Goal: Check status: Check status

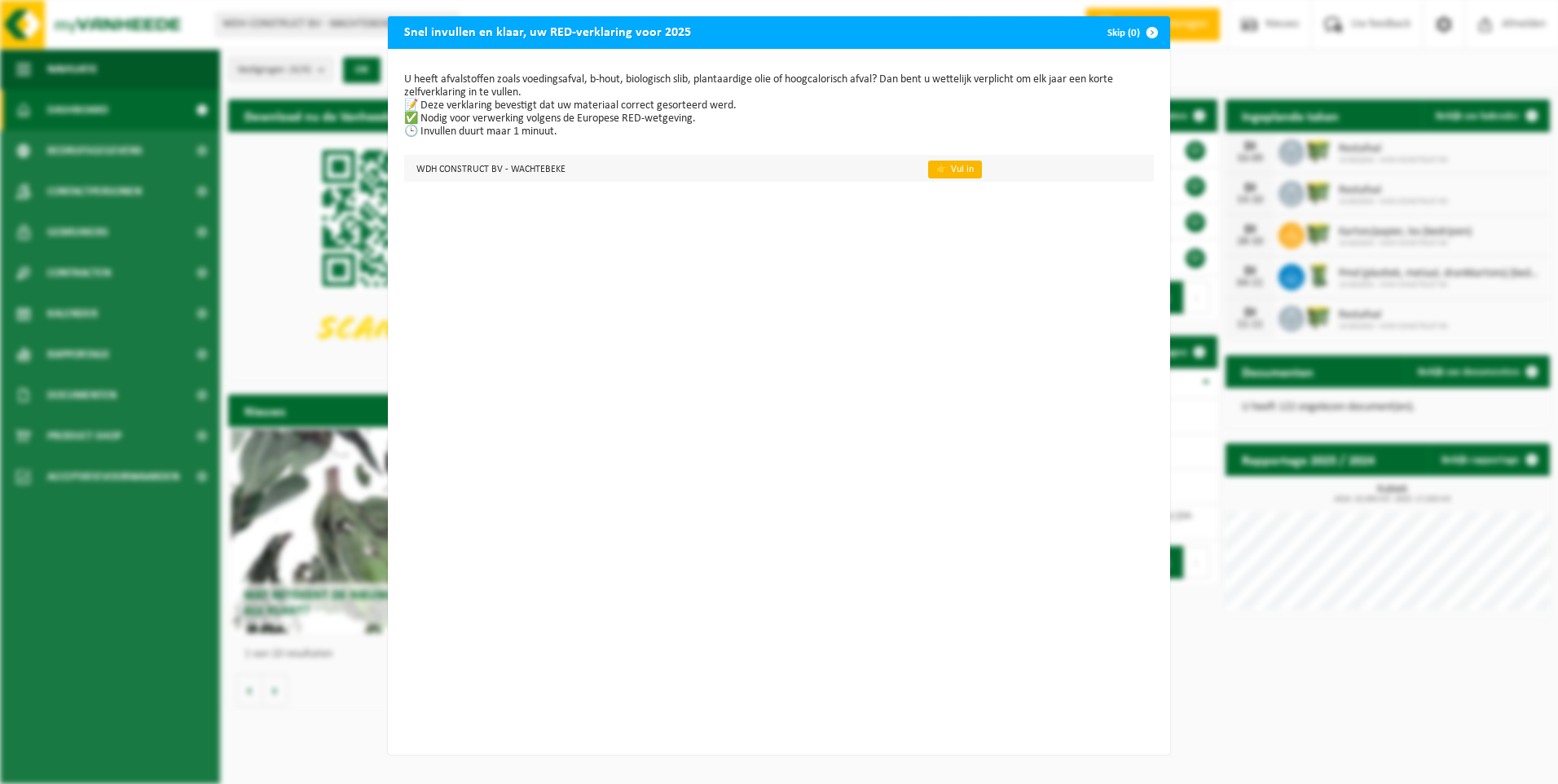
click at [933, 171] on link "👉 Vul in" at bounding box center [955, 169] width 54 height 18
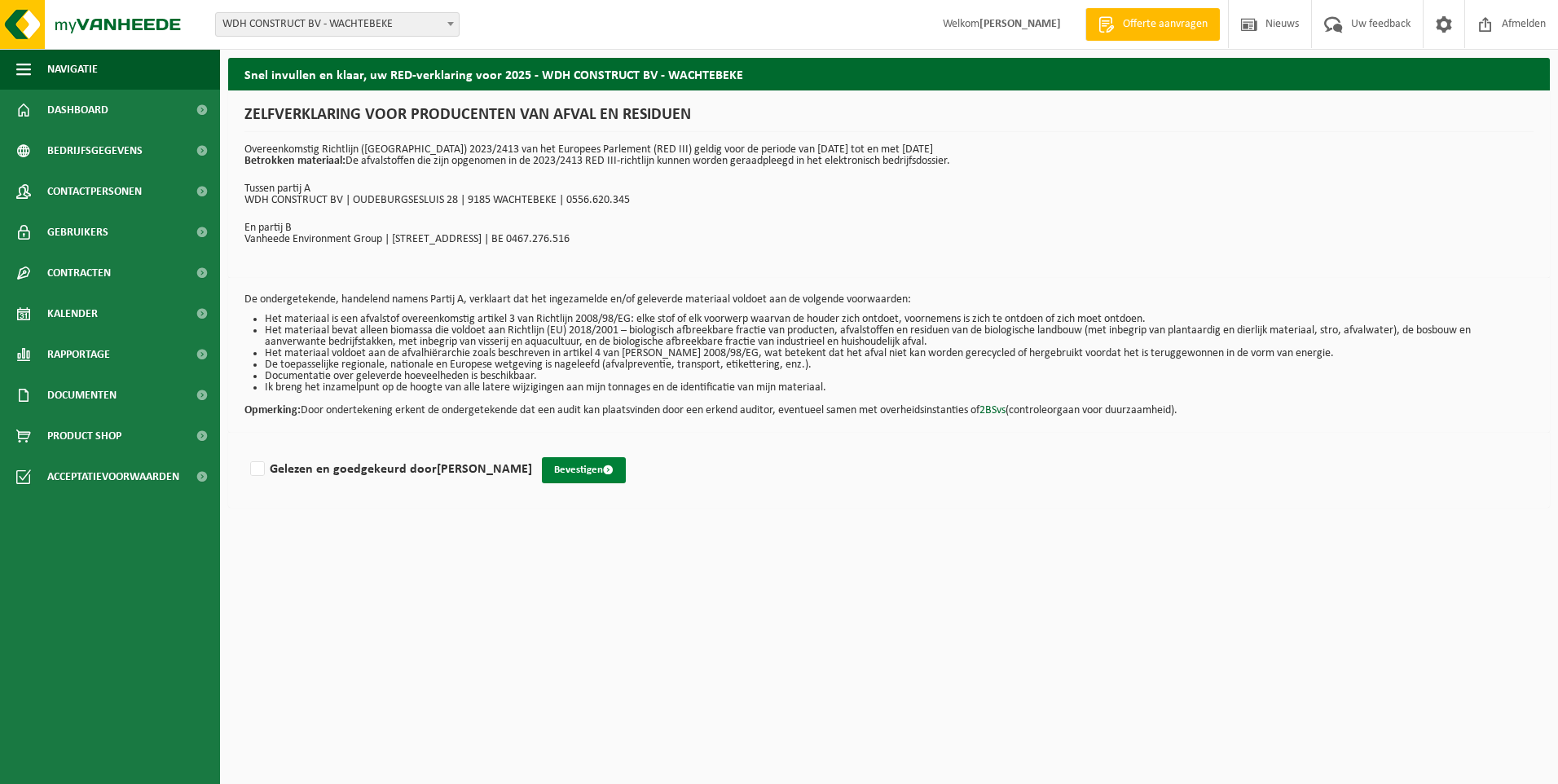
click at [598, 461] on button "Bevestigen" at bounding box center [584, 470] width 84 height 26
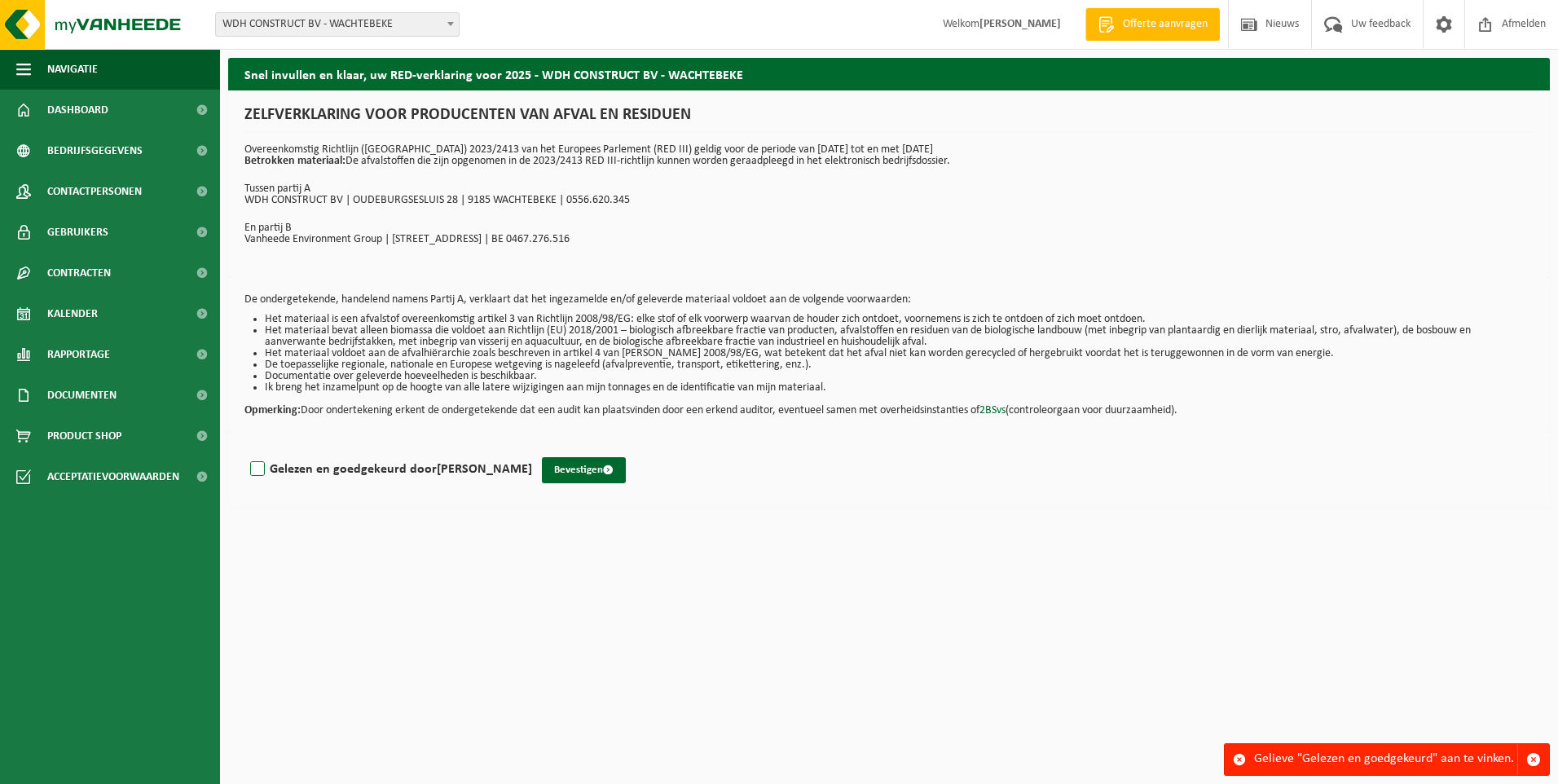
click at [250, 468] on label "Gelezen en goedgekeurd door WANNES DE HERT" at bounding box center [389, 469] width 285 height 24
click at [532, 448] on input "Gelezen en goedgekeurd door WANNES DE HERT" at bounding box center [532, 448] width 1 height 1
checkbox input "true"
click at [600, 486] on div "Gelezen en goedgekeurd door WANNES DE HERT Bevestigen" at bounding box center [889, 470] width 1322 height 75
click at [598, 465] on button "Bevestigen" at bounding box center [584, 470] width 84 height 26
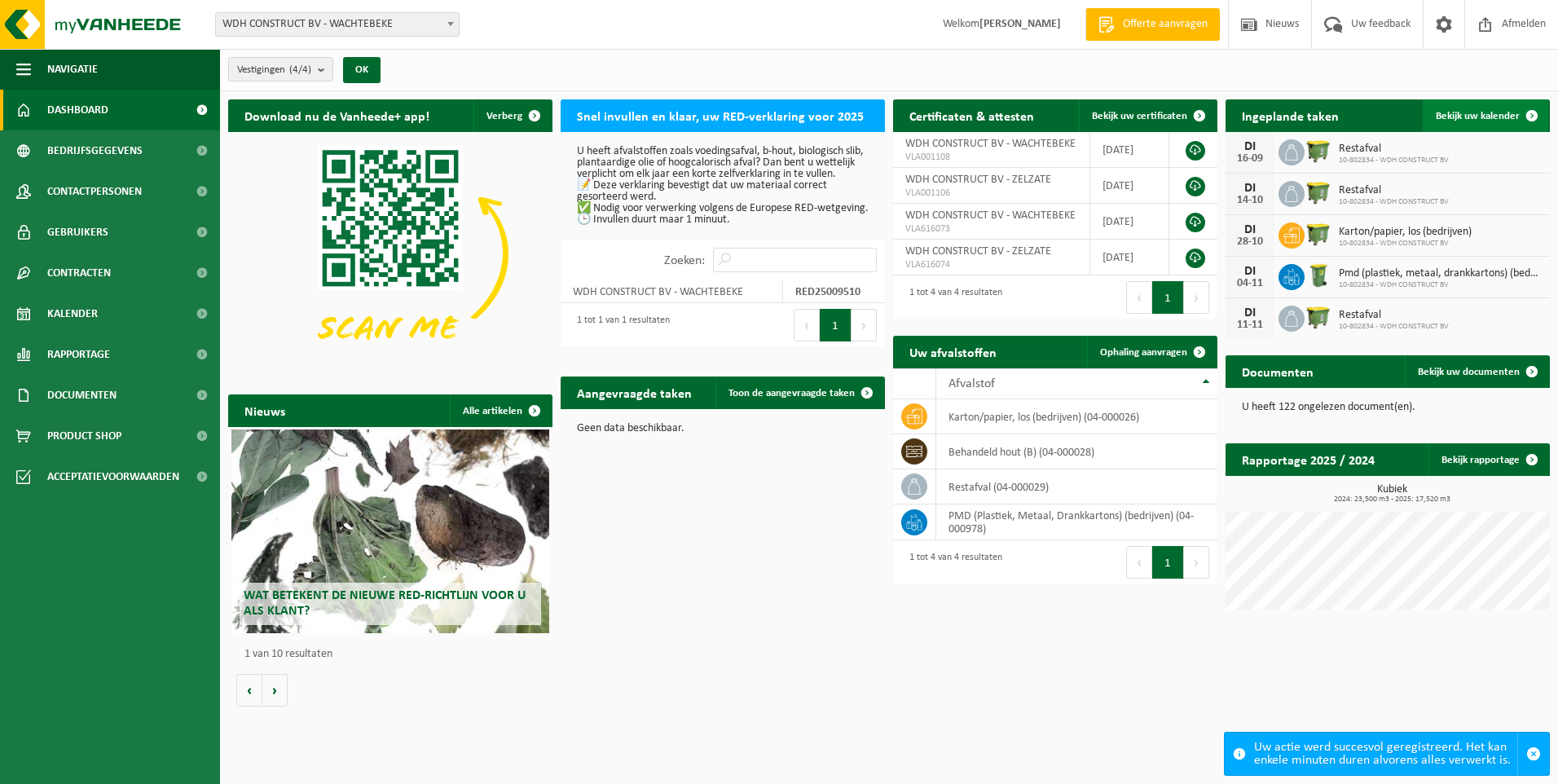
click at [1498, 106] on link "Bekijk uw kalender" at bounding box center [1485, 116] width 126 height 33
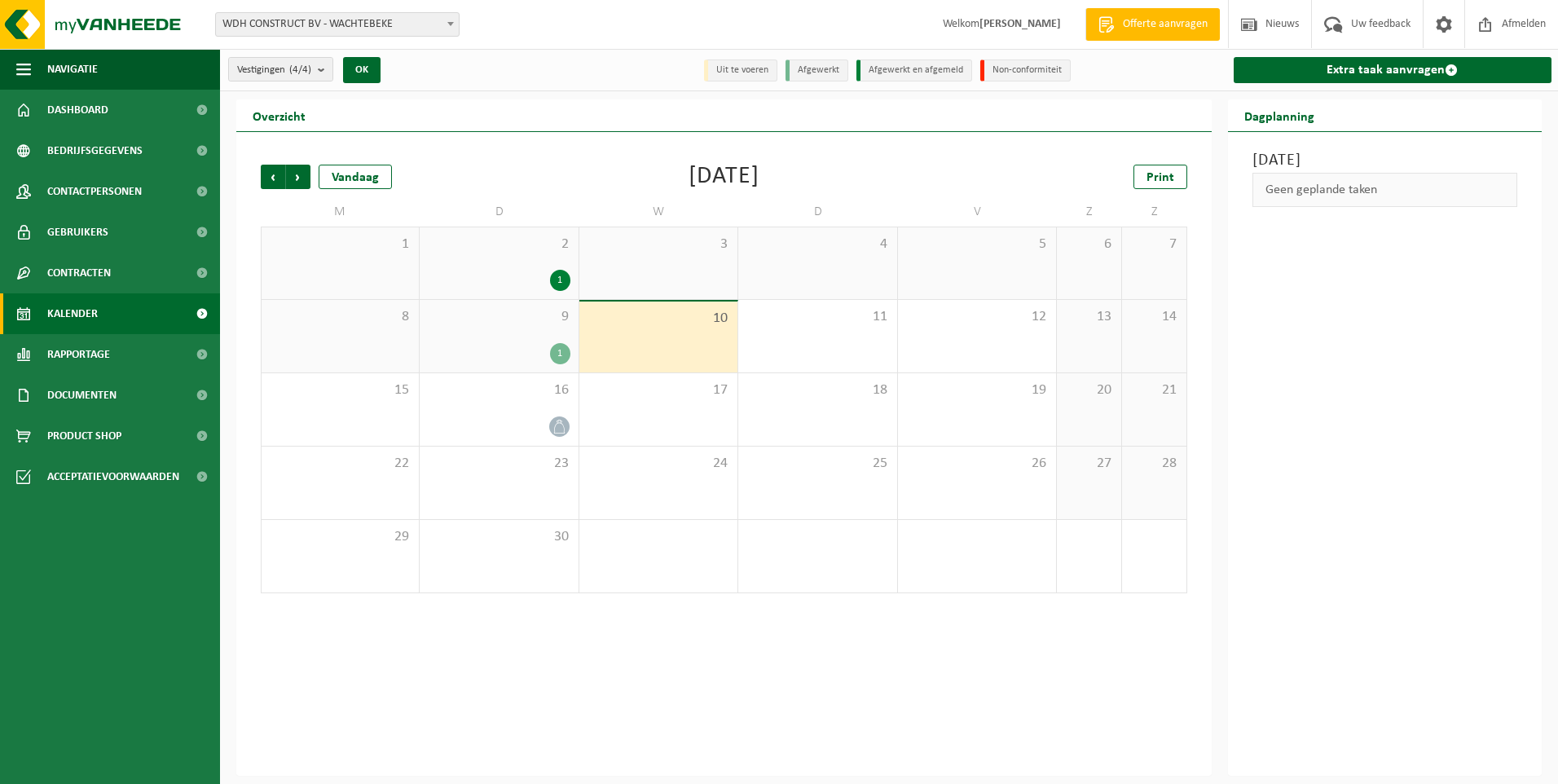
click at [79, 318] on span "Kalender" at bounding box center [73, 314] width 51 height 41
click at [106, 268] on span "Contracten" at bounding box center [79, 273] width 63 height 41
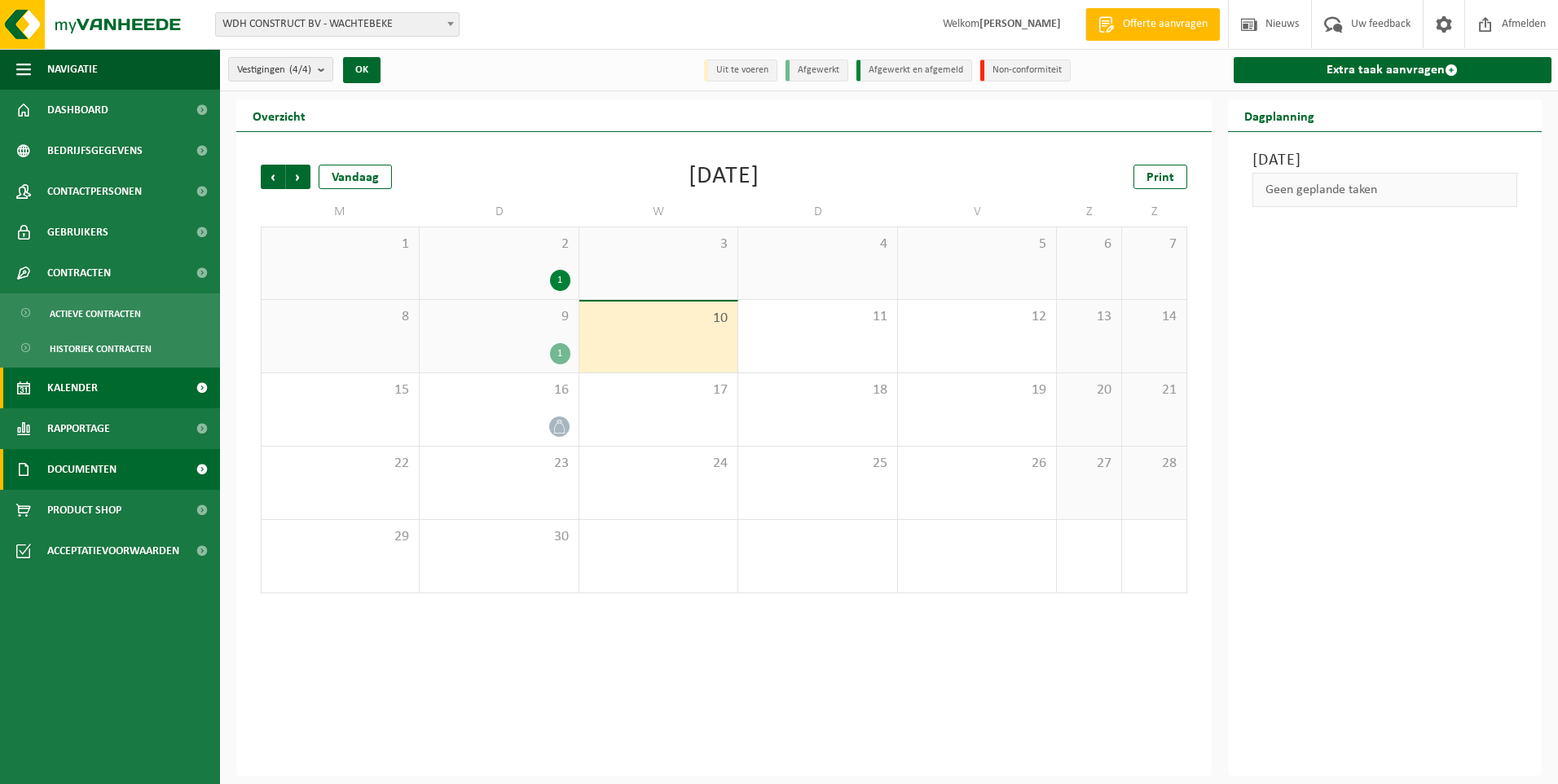
click at [78, 466] on span "Documenten" at bounding box center [82, 469] width 69 height 41
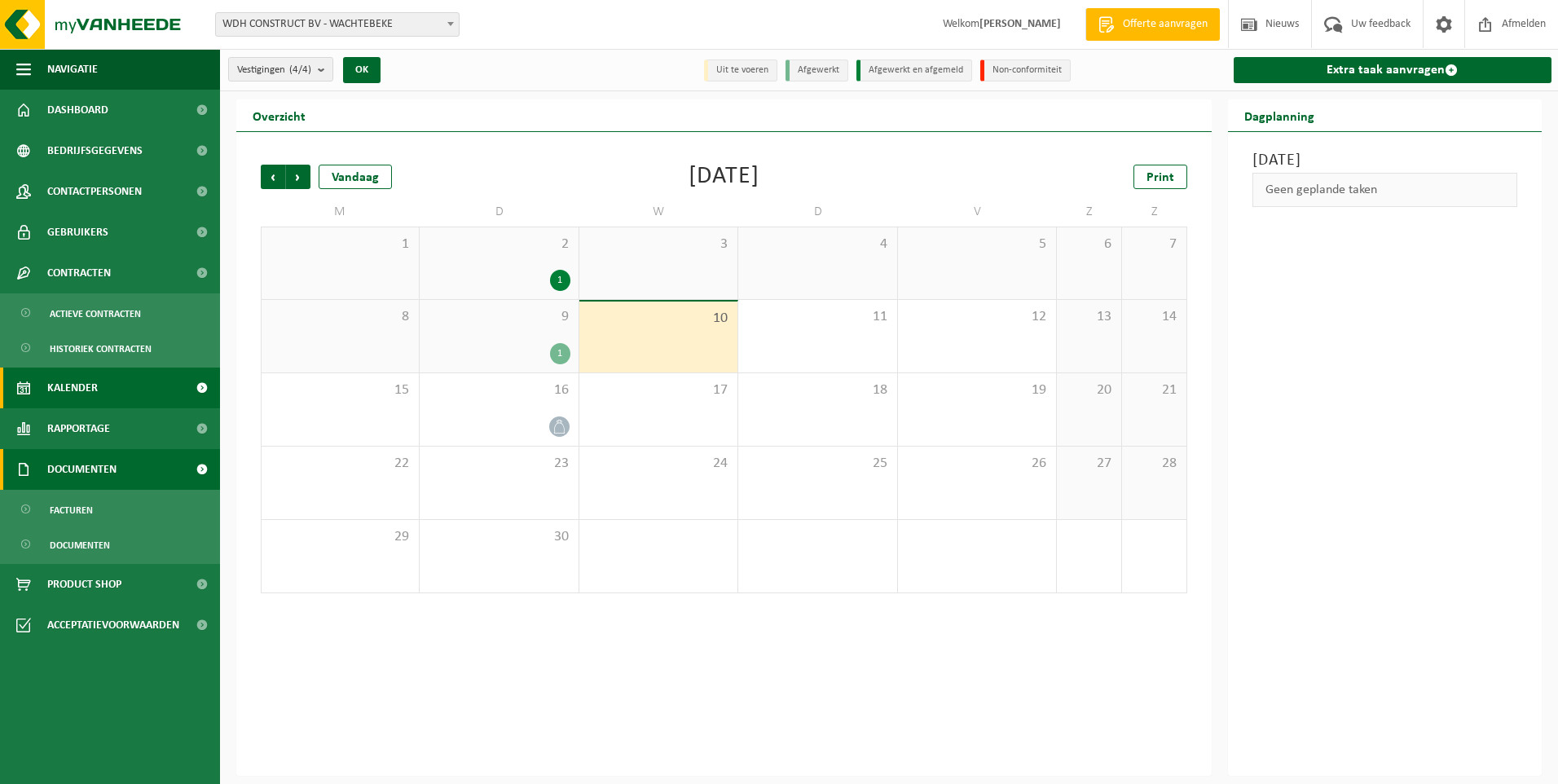
click at [78, 464] on span "Documenten" at bounding box center [82, 469] width 69 height 41
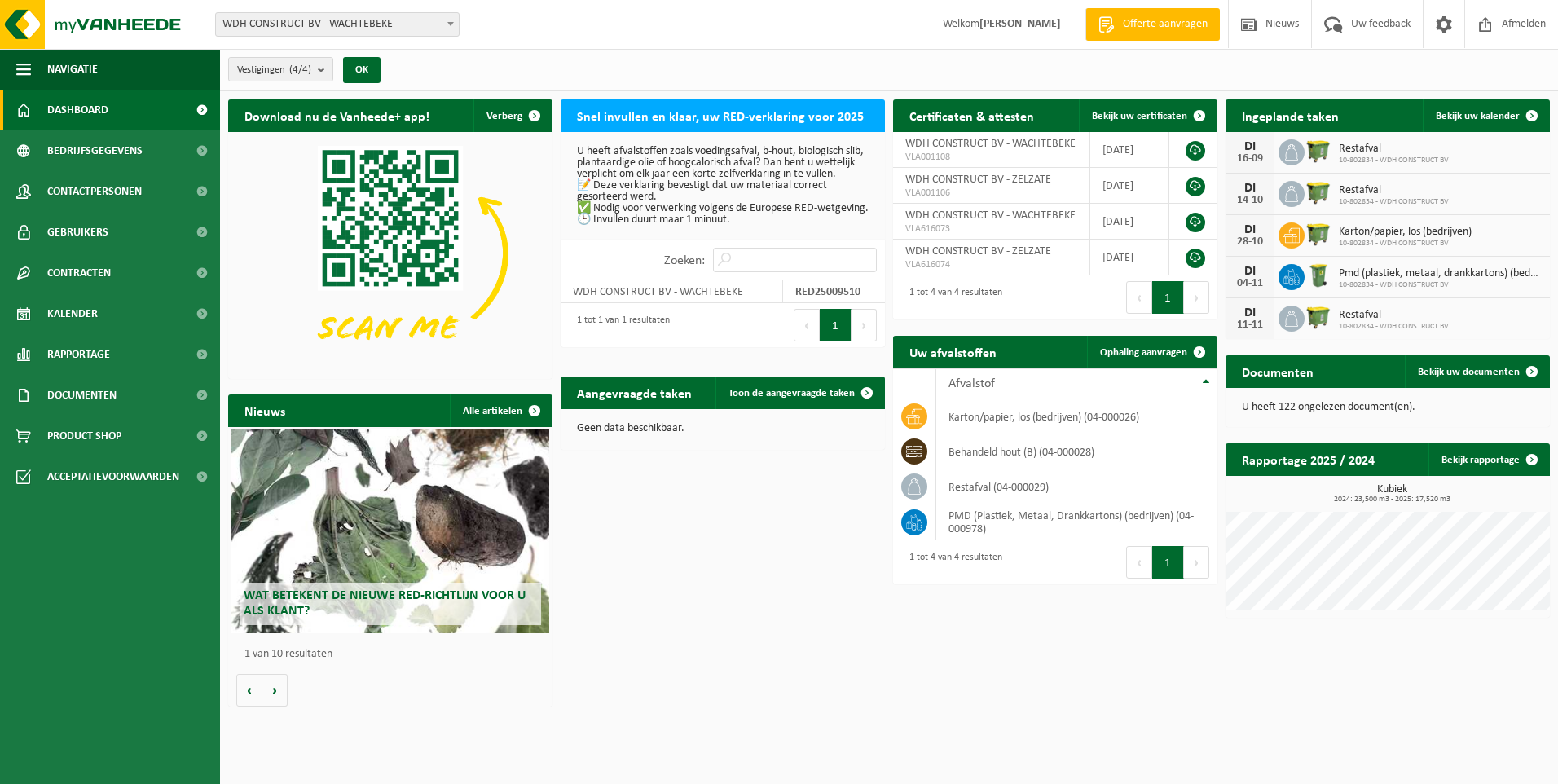
click at [1463, 208] on div "[DATE] Restafval 10-802834 - WDH CONSTRUCT BV" at bounding box center [1388, 194] width 324 height 42
click at [1307, 105] on h2 "Ingeplande taken" at bounding box center [1290, 115] width 129 height 32
click at [1261, 150] on div "DI" at bounding box center [1250, 146] width 33 height 13
click at [1256, 203] on div "14-10" at bounding box center [1250, 200] width 33 height 12
click at [1314, 188] on img at bounding box center [1319, 192] width 27 height 27
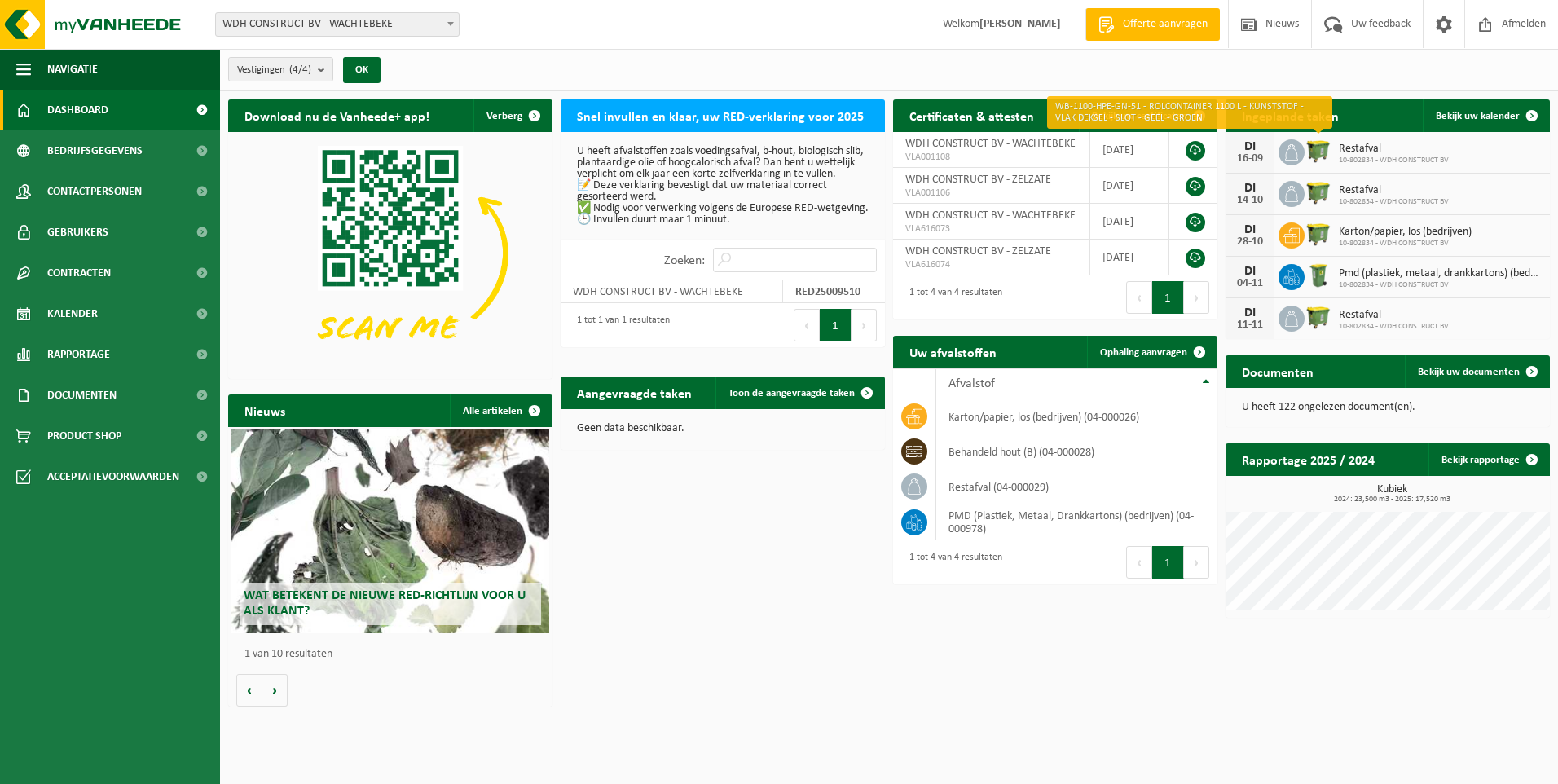
click at [1326, 149] on img at bounding box center [1319, 151] width 27 height 27
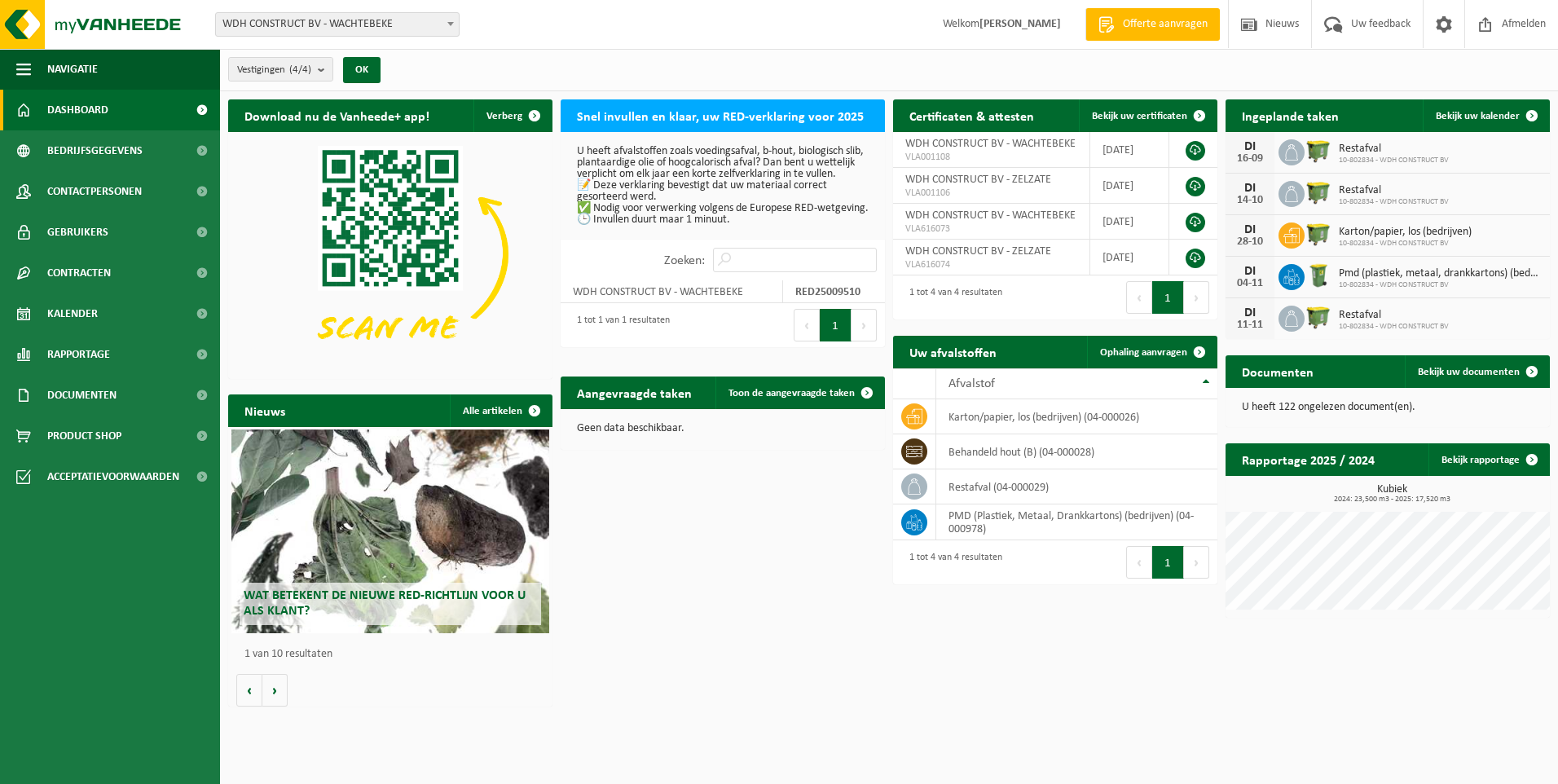
click at [1361, 150] on span "Restafval" at bounding box center [1394, 149] width 110 height 13
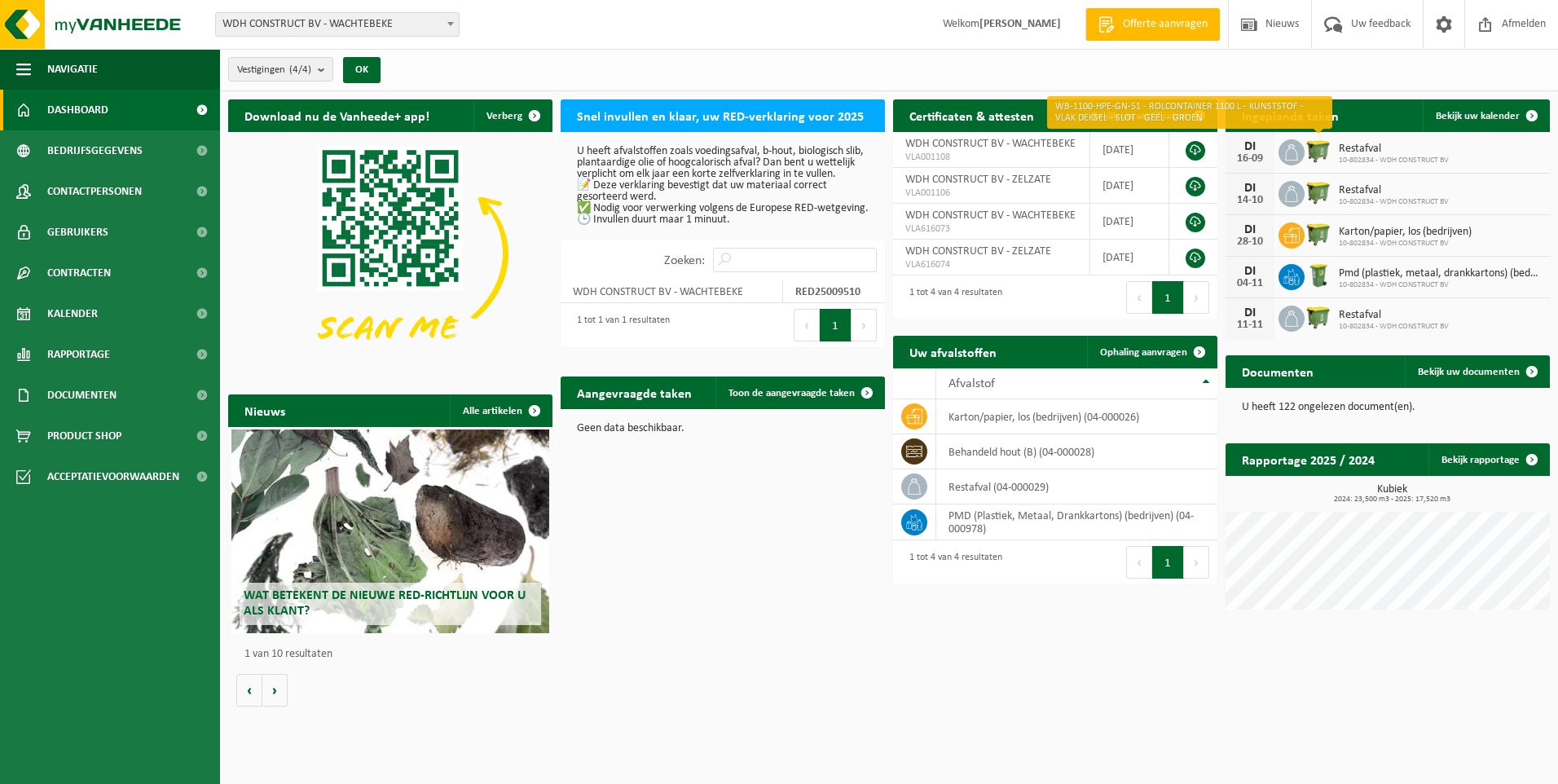
click at [1317, 157] on img at bounding box center [1319, 151] width 27 height 27
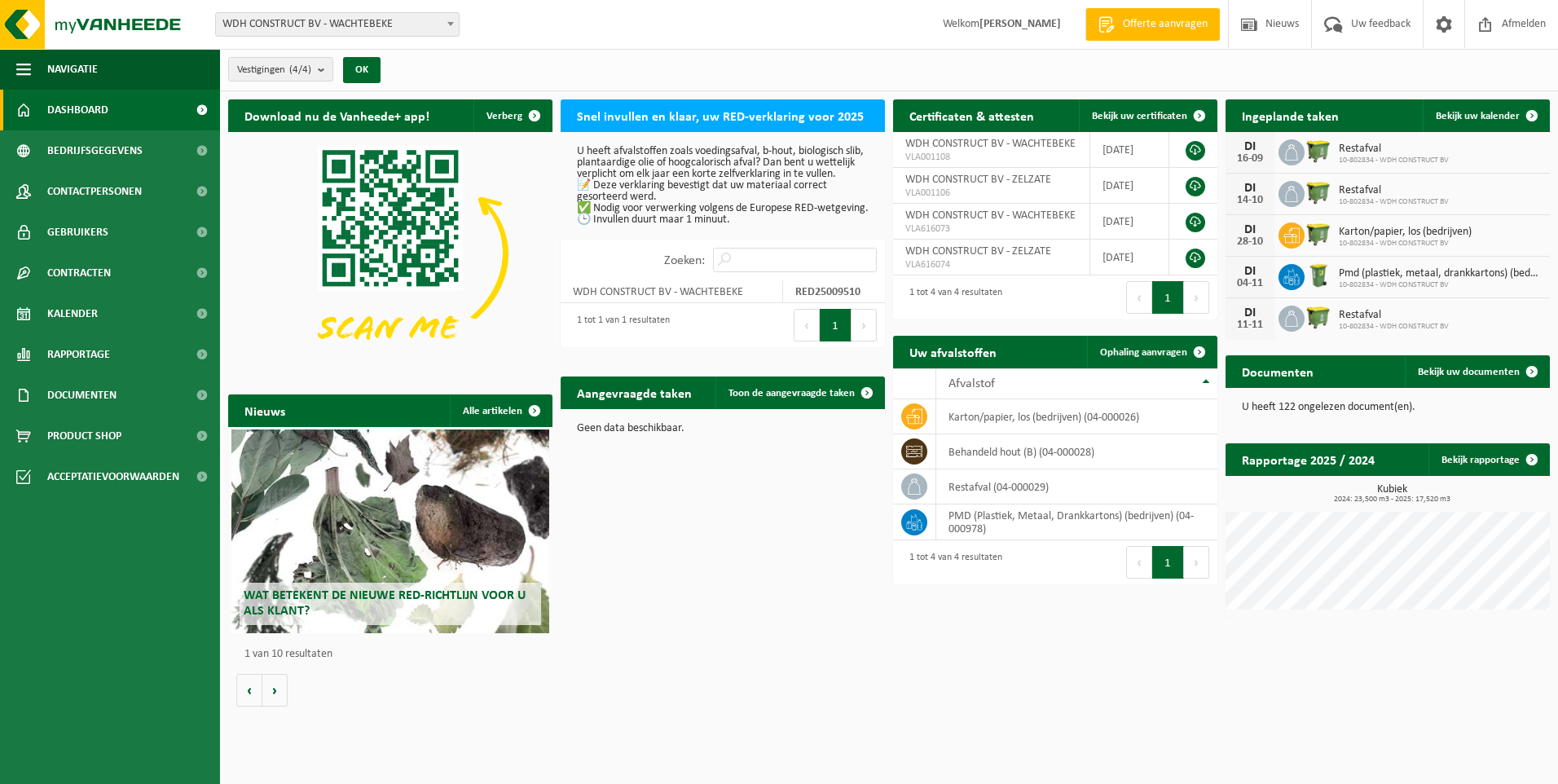
click at [1295, 158] on icon at bounding box center [1291, 152] width 17 height 17
click at [73, 313] on span "Kalender" at bounding box center [73, 314] width 51 height 41
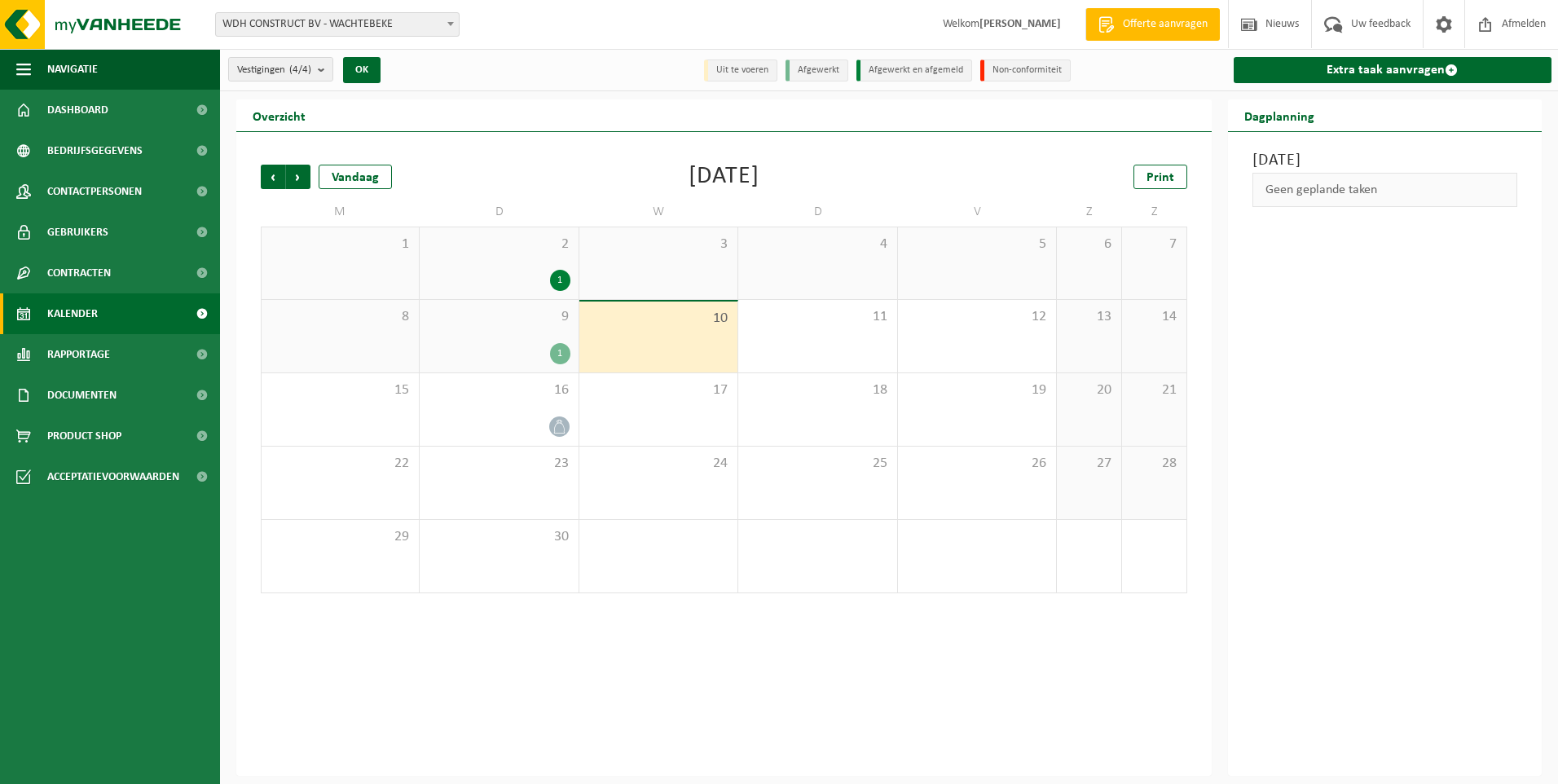
click at [815, 70] on li "Afgewerkt" at bounding box center [816, 70] width 62 height 22
click at [764, 69] on li "Uit te voeren" at bounding box center [741, 70] width 73 height 22
click at [934, 63] on li "Afgewerkt en afgemeld" at bounding box center [914, 70] width 116 height 22
click at [1008, 65] on li "Non-conformiteit" at bounding box center [1026, 70] width 91 height 22
click at [1276, 118] on h2 "Dagplanning" at bounding box center [1280, 115] width 103 height 32
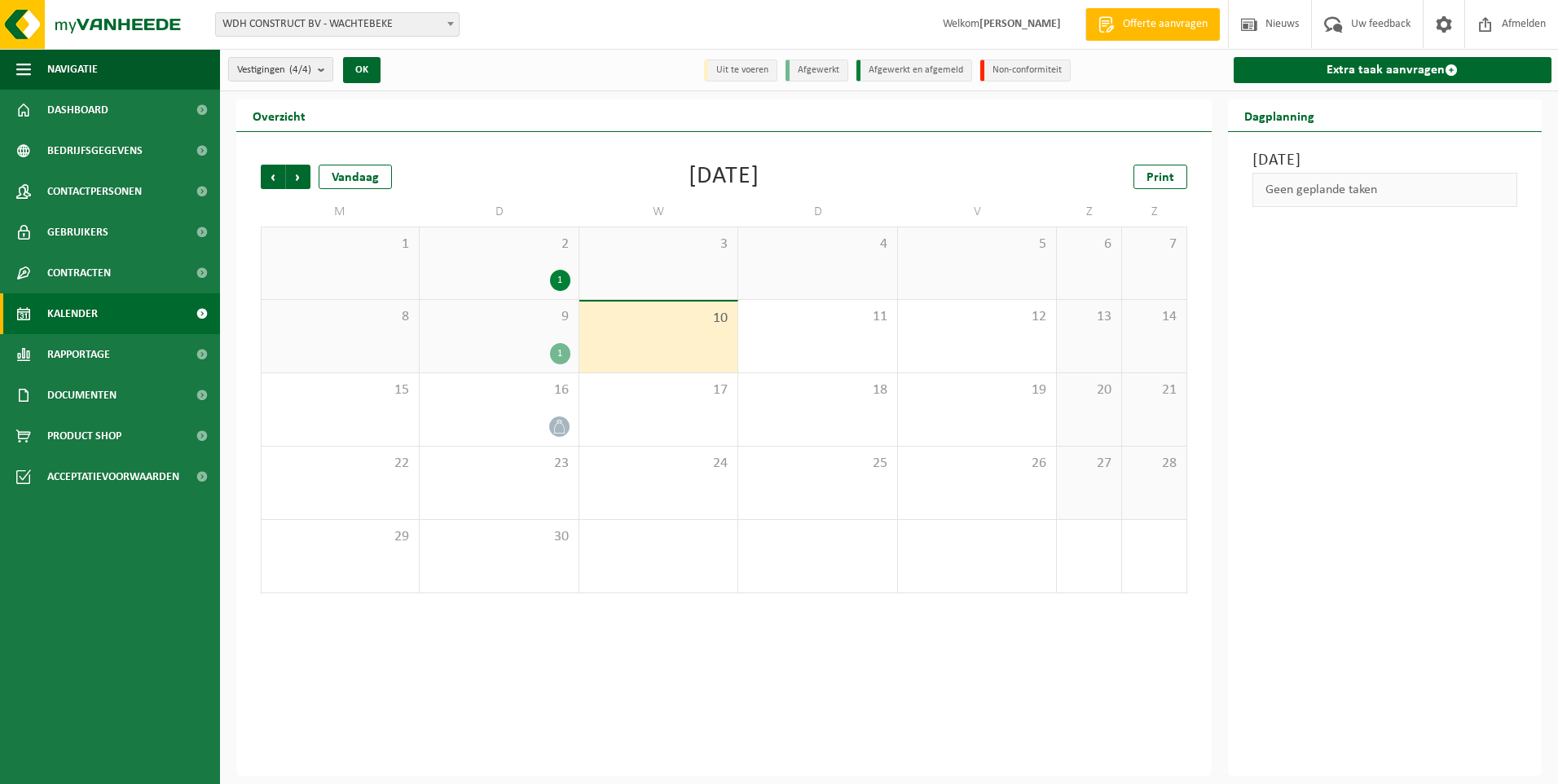
click at [292, 117] on h2 "Overzicht" at bounding box center [279, 115] width 86 height 32
click at [556, 423] on icon at bounding box center [560, 426] width 14 height 14
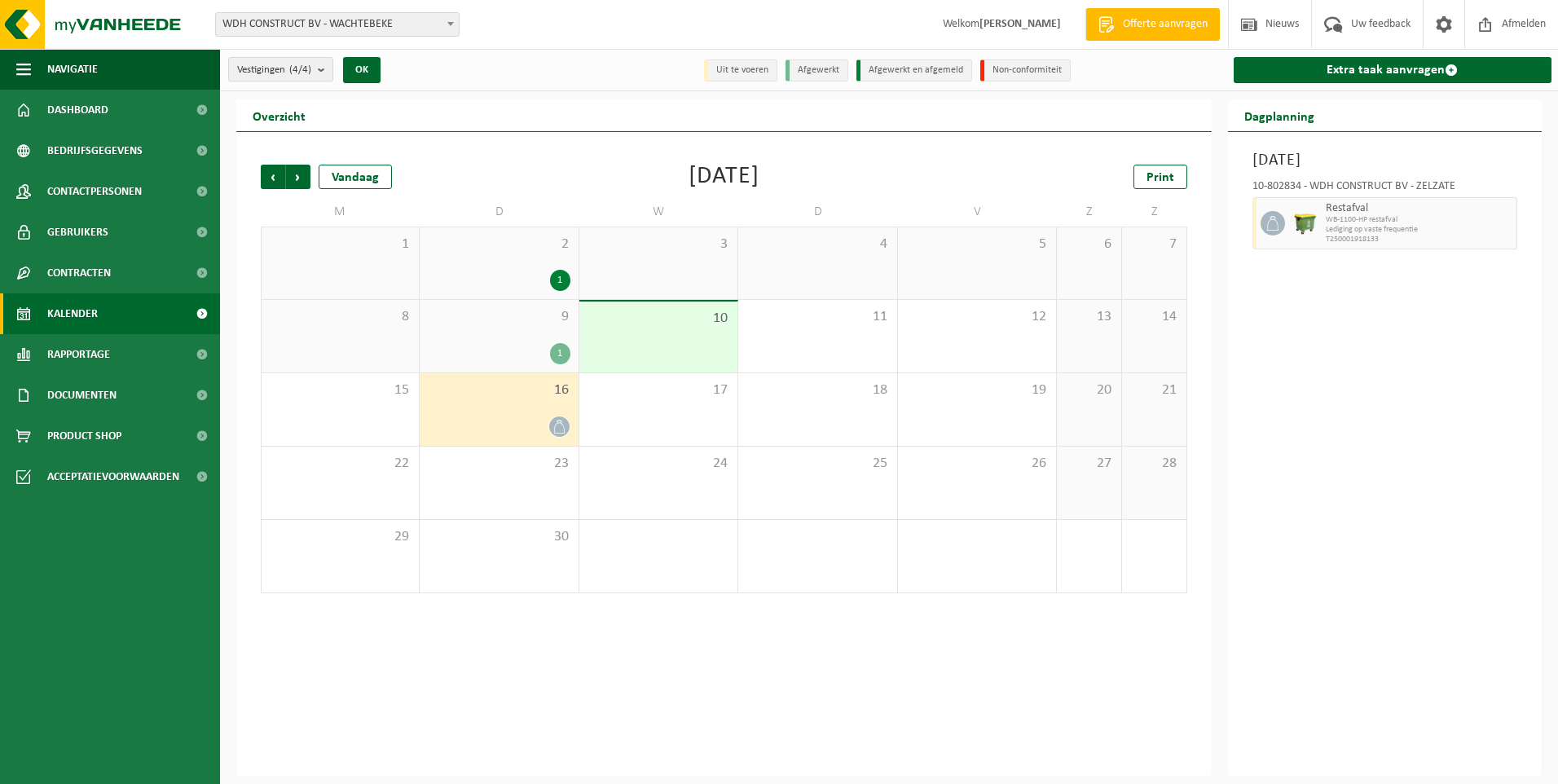
click at [556, 423] on icon at bounding box center [560, 426] width 14 height 14
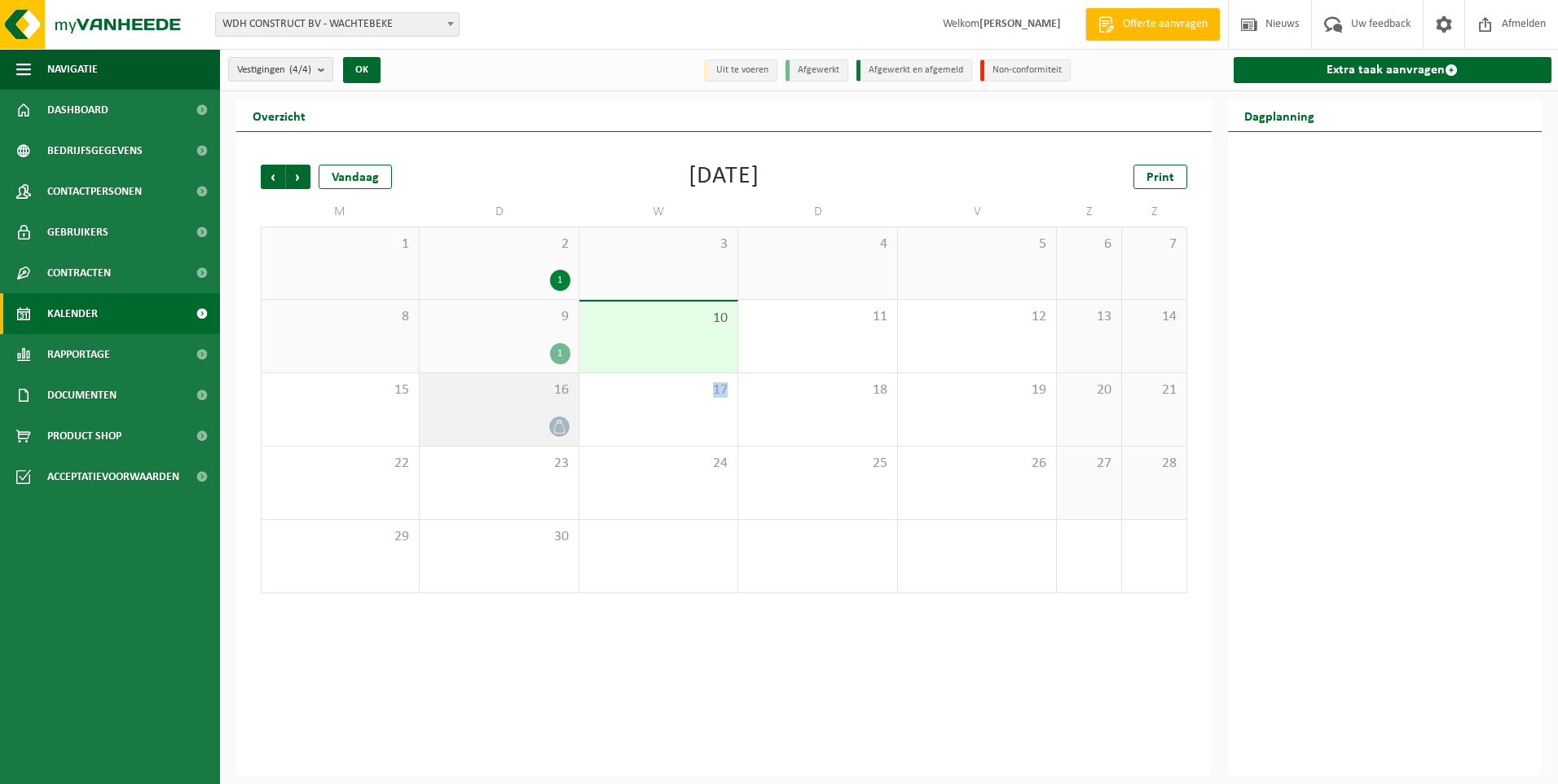
click at [556, 423] on icon at bounding box center [560, 426] width 14 height 14
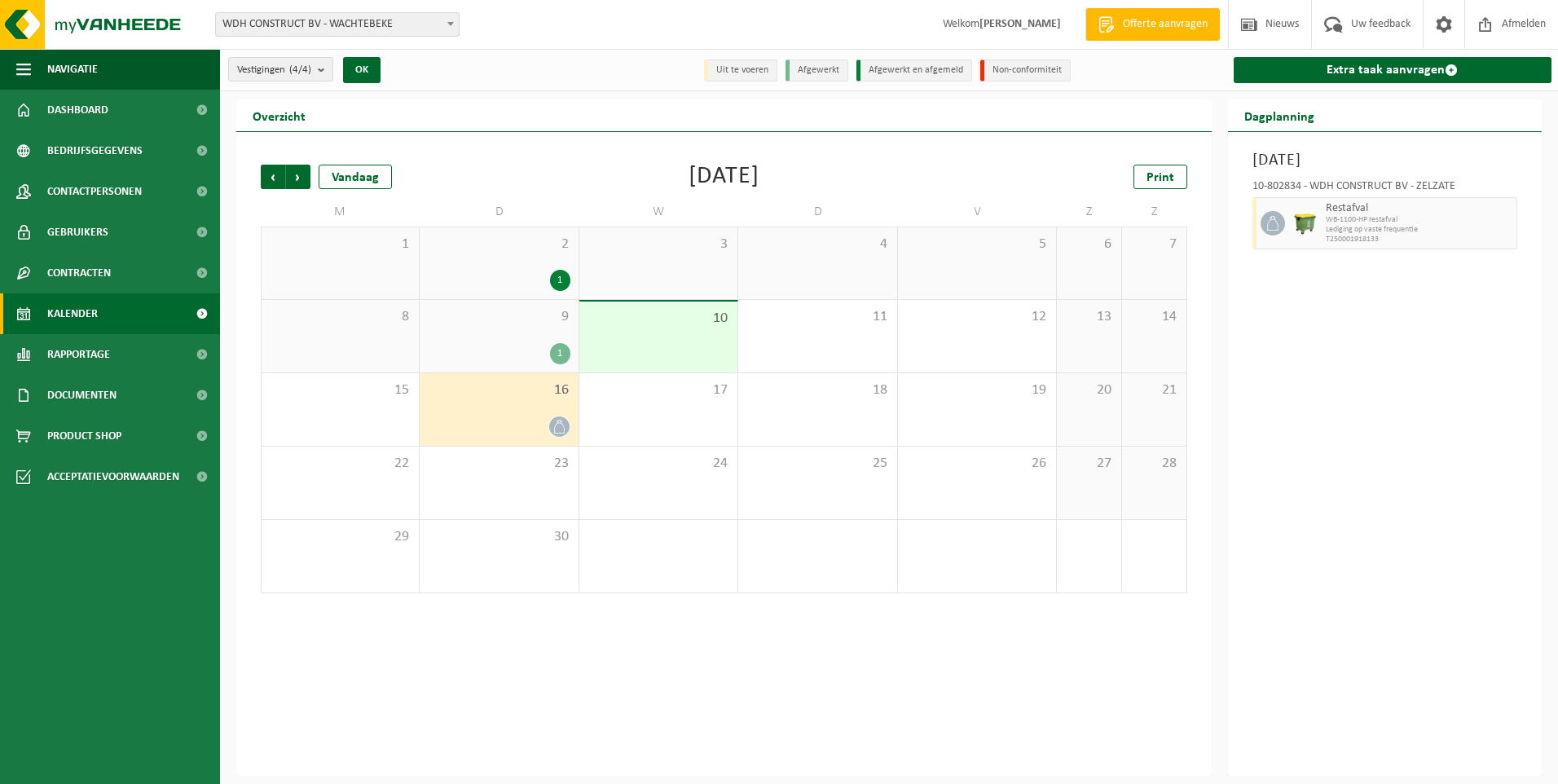
click at [556, 423] on icon at bounding box center [560, 426] width 14 height 14
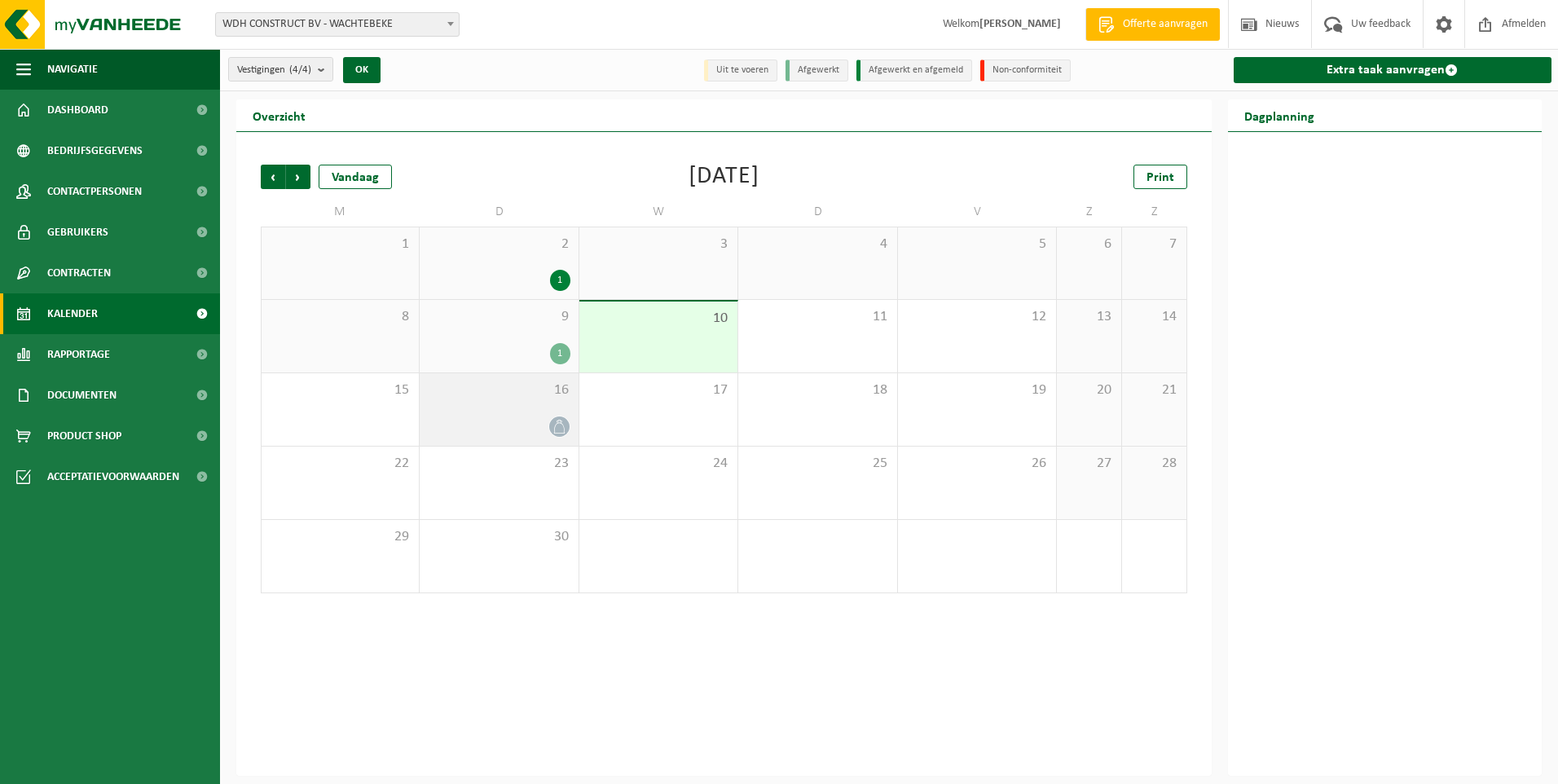
click at [556, 423] on icon at bounding box center [560, 426] width 14 height 14
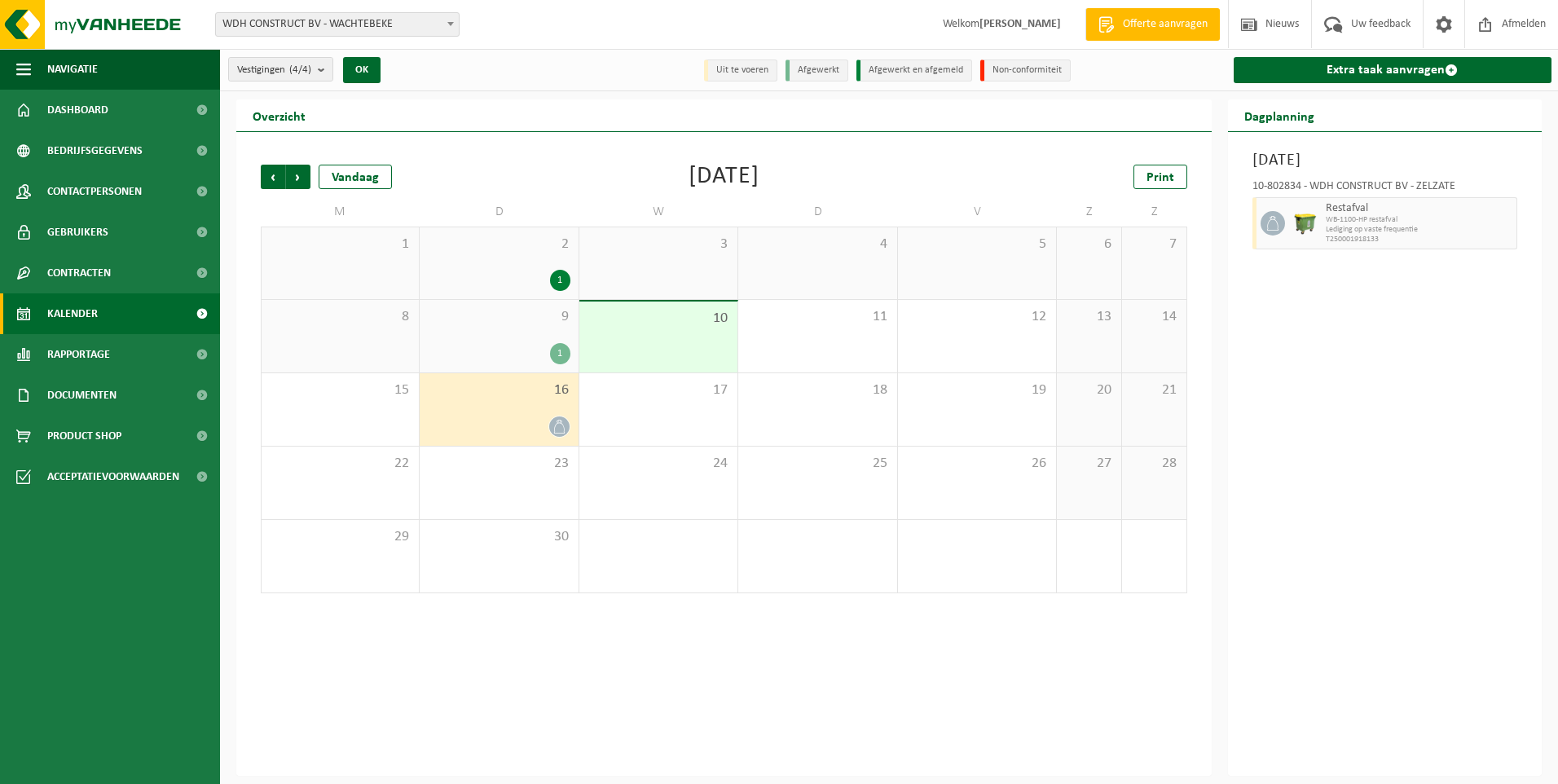
drag, startPoint x: 1361, startPoint y: 189, endPoint x: 1251, endPoint y: 294, distance: 152.1
click at [1251, 294] on div "Dinsdag 16 september 2025 10-802834 - WDH CONSTRUCT BV - ZELZATE Restafval WB-1…" at bounding box center [1385, 454] width 314 height 644
drag, startPoint x: 1261, startPoint y: 153, endPoint x: 1313, endPoint y: 204, distance: 72.8
click at [1313, 204] on div "Dinsdag 16 september 2025 10-802834 - WDH CONSTRUCT BV - ZELZATE Restafval WB-1…" at bounding box center [1385, 454] width 314 height 644
drag, startPoint x: 1313, startPoint y: 204, endPoint x: 1373, endPoint y: 325, distance: 135.1
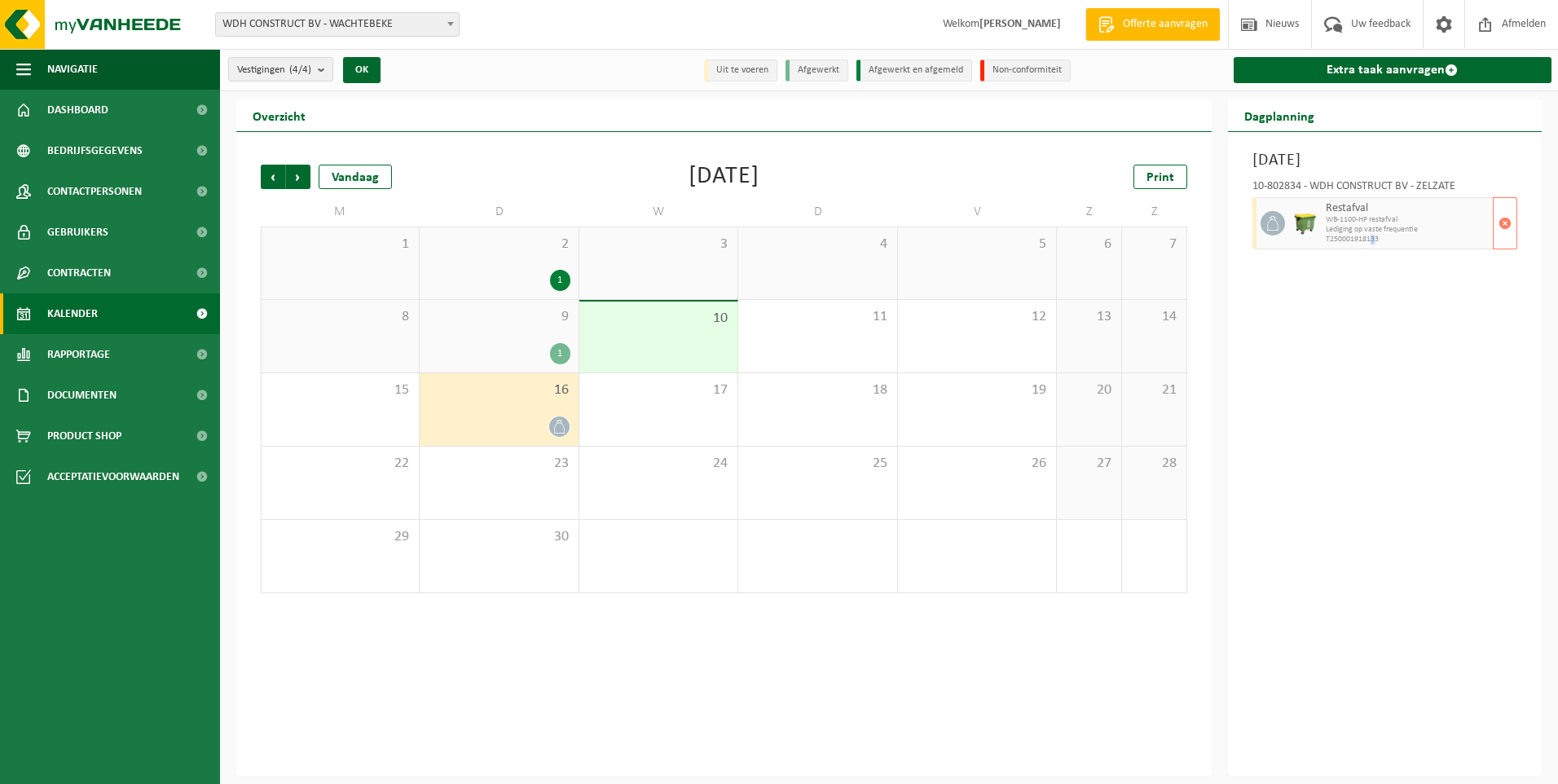
click at [1373, 325] on div "Dinsdag 16 september 2025 10-802834 - WDH CONSTRUCT BV - ZELZATE Restafval WB-1…" at bounding box center [1385, 454] width 314 height 644
drag, startPoint x: 1373, startPoint y: 325, endPoint x: 1534, endPoint y: 248, distance: 178.5
click at [1534, 248] on div "Dinsdag 16 september 2025 10-802834 - WDH CONSTRUCT BV - ZELZATE Restafval WB-1…" at bounding box center [1385, 454] width 314 height 644
drag, startPoint x: 1533, startPoint y: 240, endPoint x: 1227, endPoint y: 146, distance: 320.1
click at [1228, 146] on div "Dinsdag 16 september 2025 10-802834 - WDH CONSTRUCT BV - ZELZATE Restafval WB-1…" at bounding box center [1385, 454] width 314 height 644
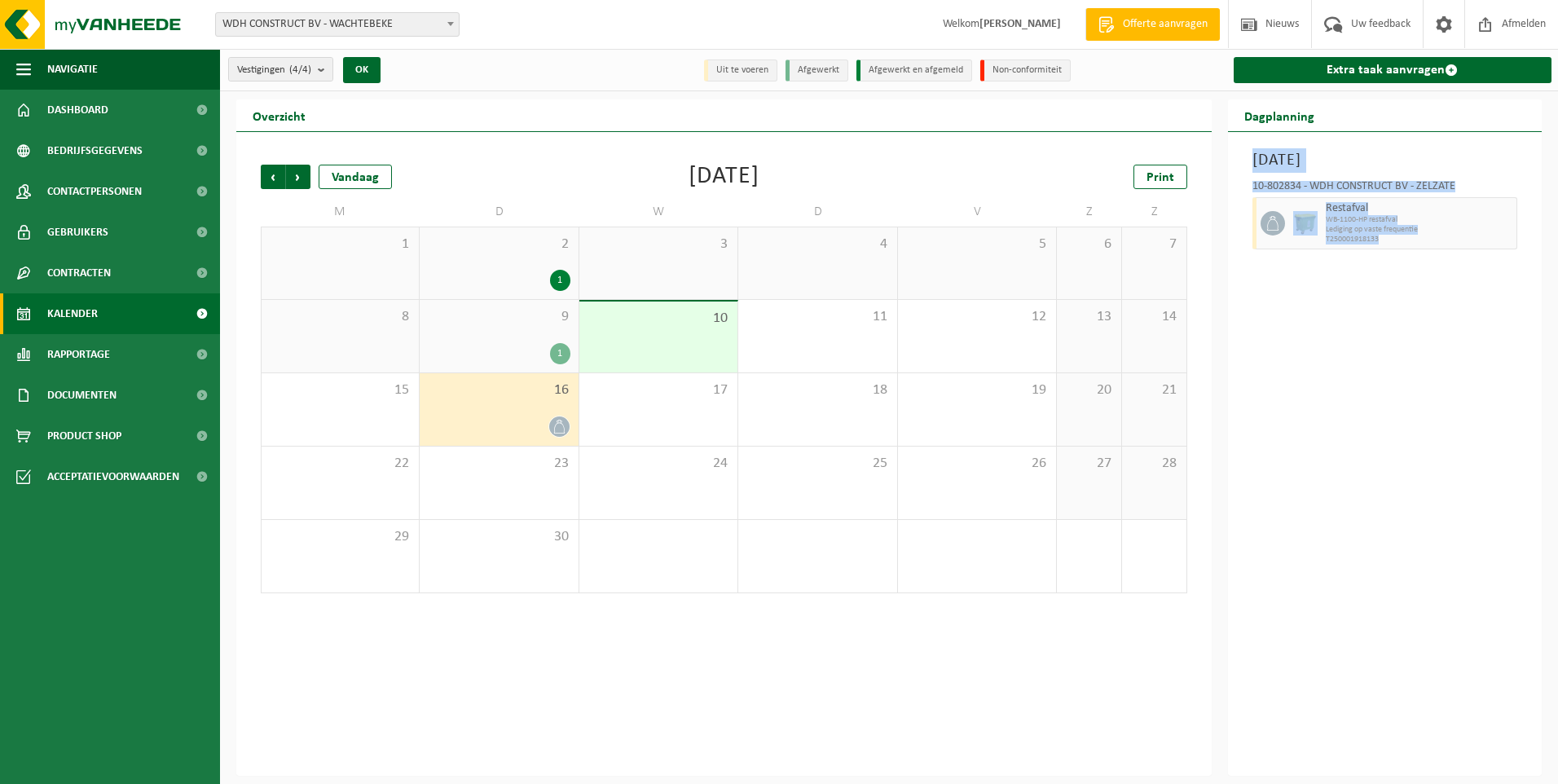
drag, startPoint x: 1227, startPoint y: 146, endPoint x: 1307, endPoint y: 163, distance: 81.8
click at [293, 176] on span "Volgende" at bounding box center [298, 176] width 24 height 24
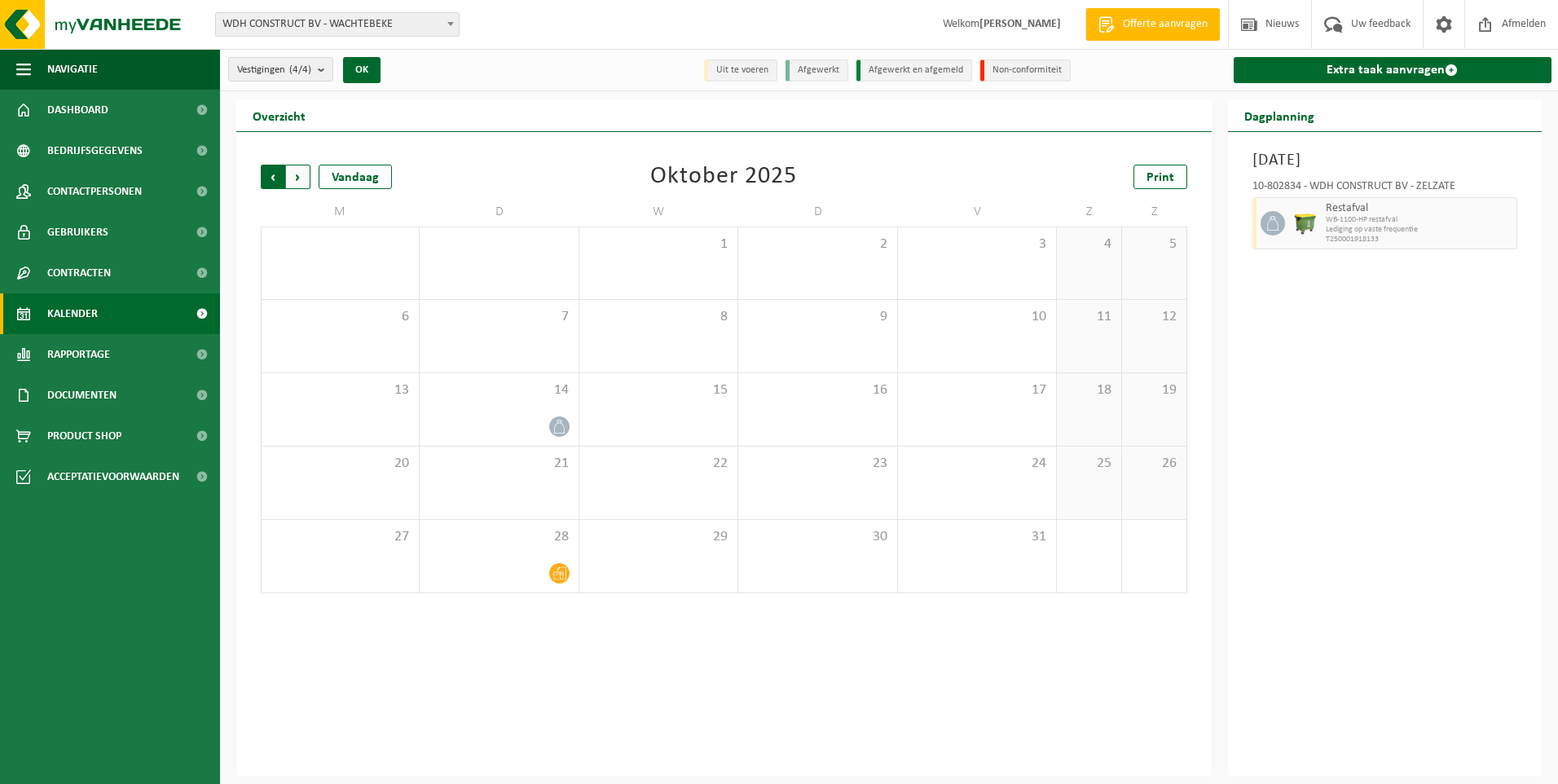
click at [306, 182] on span "Volgende" at bounding box center [298, 176] width 24 height 24
